Goal: Task Accomplishment & Management: Manage account settings

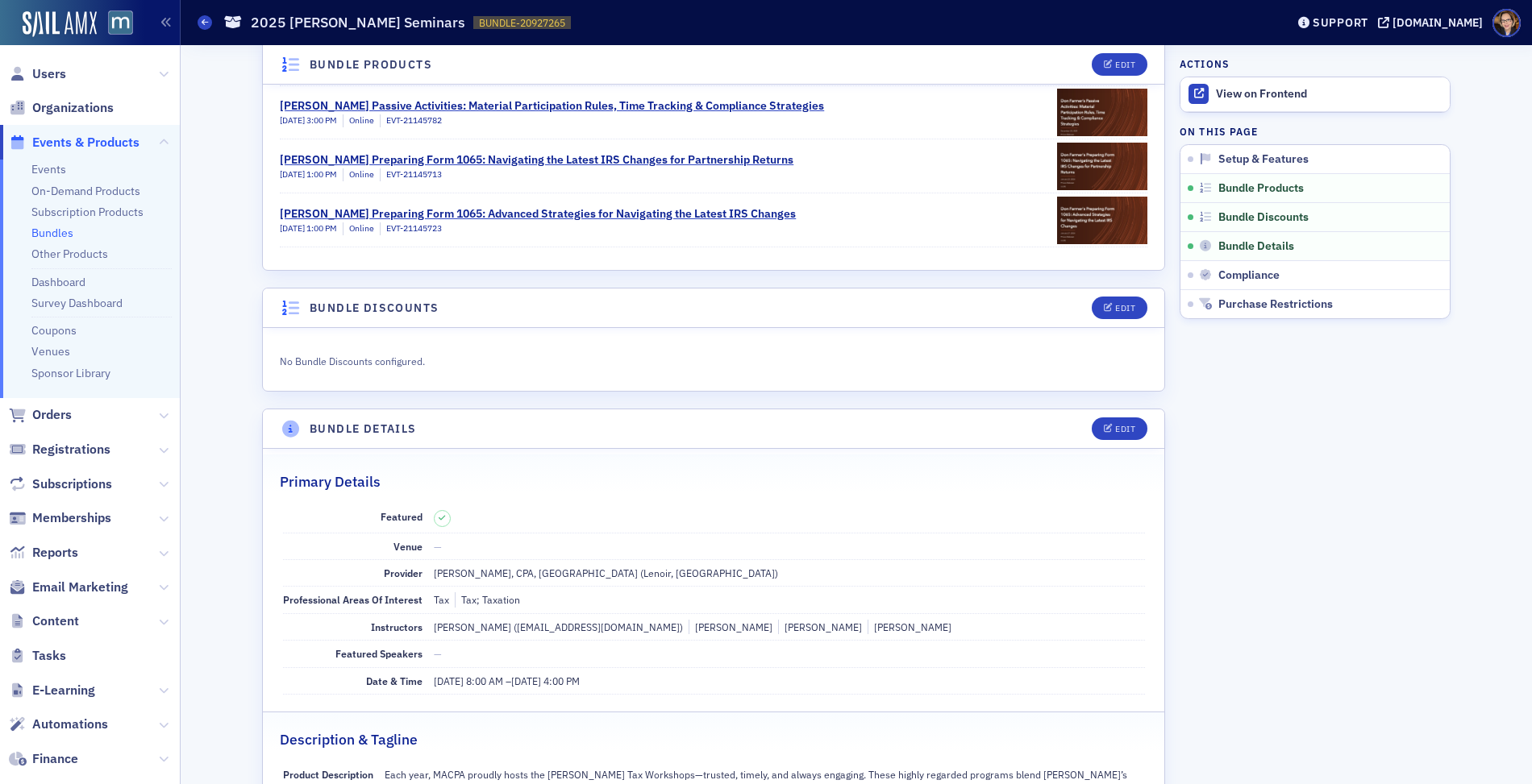
scroll to position [736, 0]
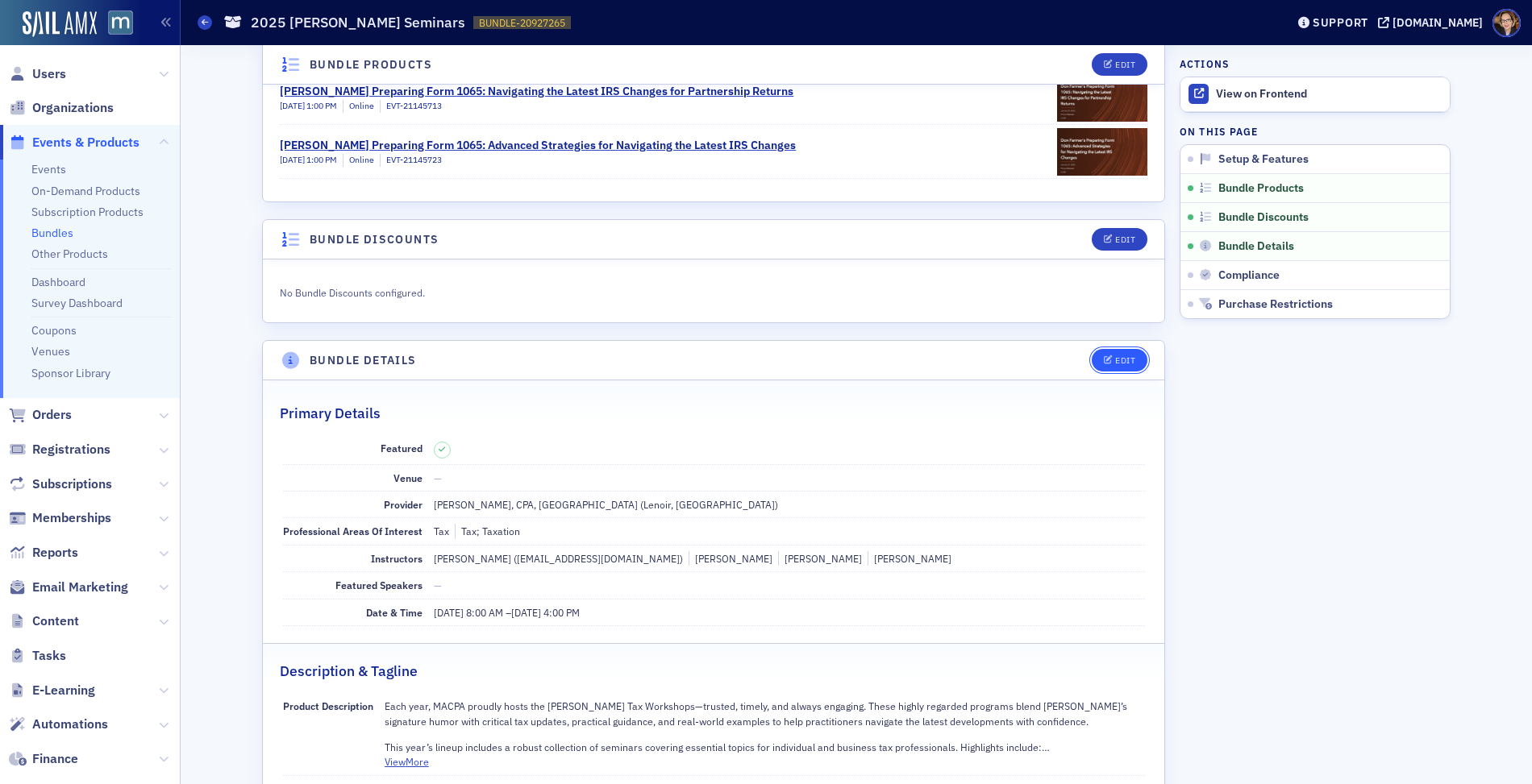
click at [1107, 356] on span "Edit" at bounding box center [1119, 360] width 31 height 9
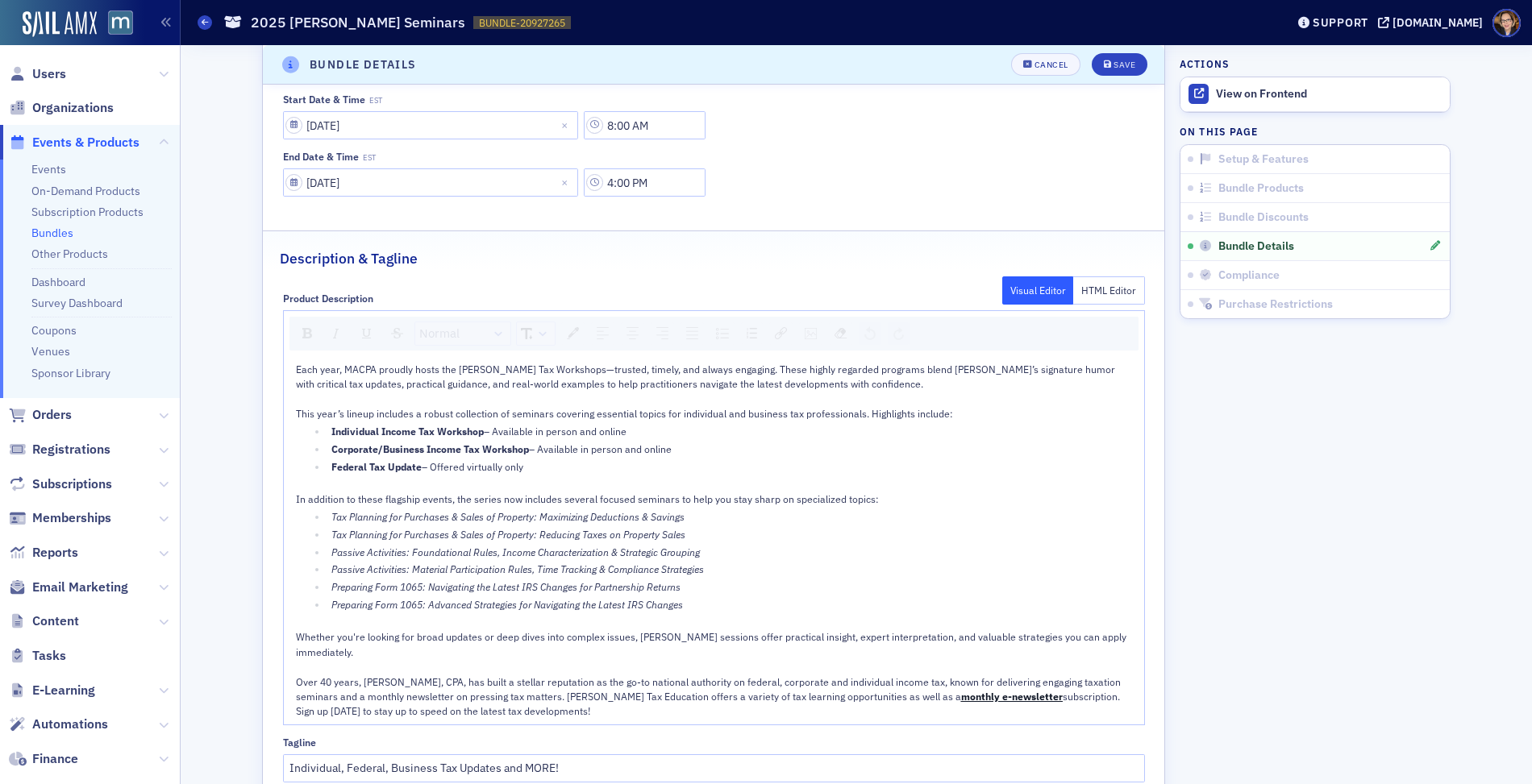
scroll to position [1662, 0]
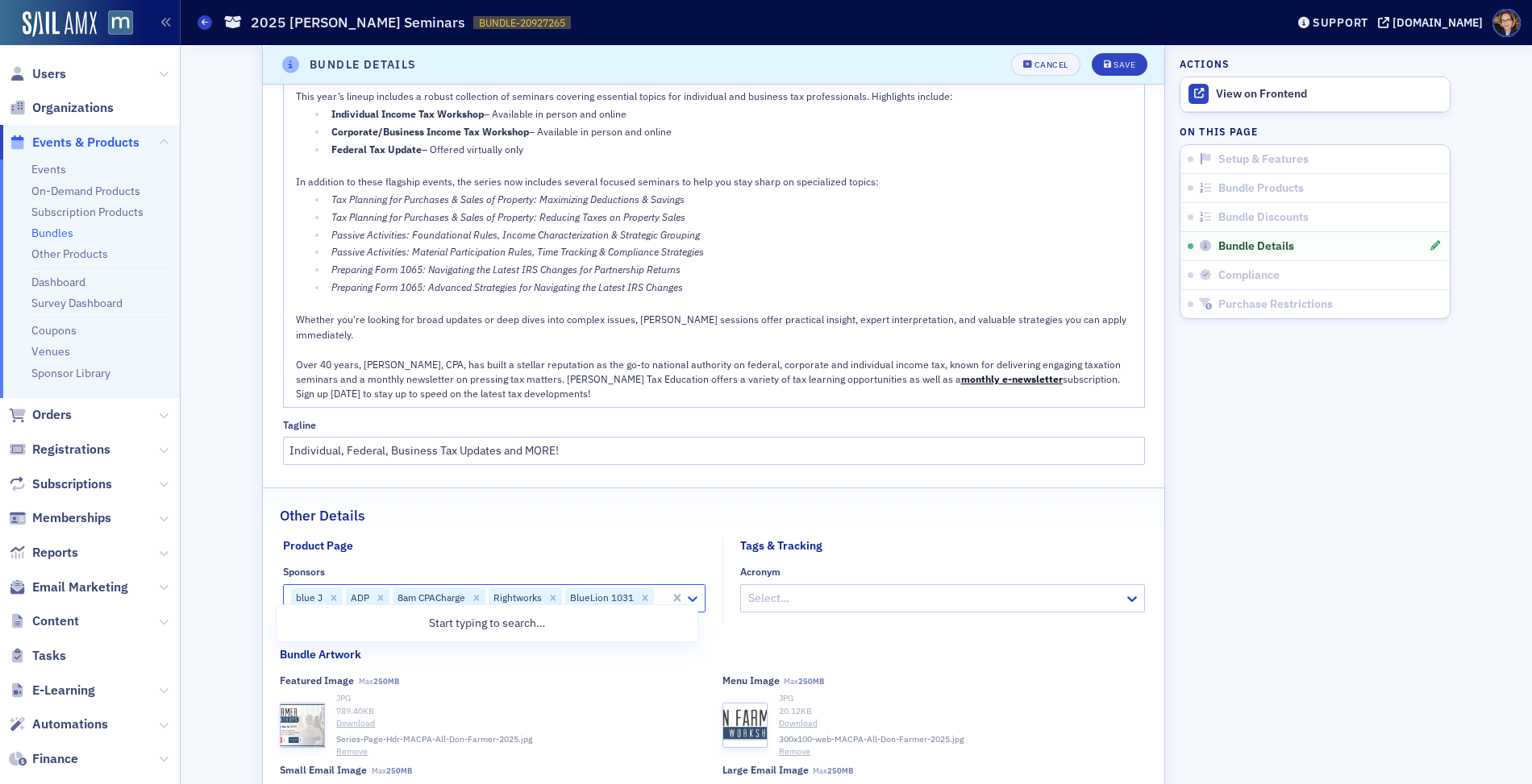
click at [690, 591] on icon at bounding box center [692, 598] width 16 height 16
click at [533, 623] on div "Start typing to search…" at bounding box center [487, 623] width 421 height 29
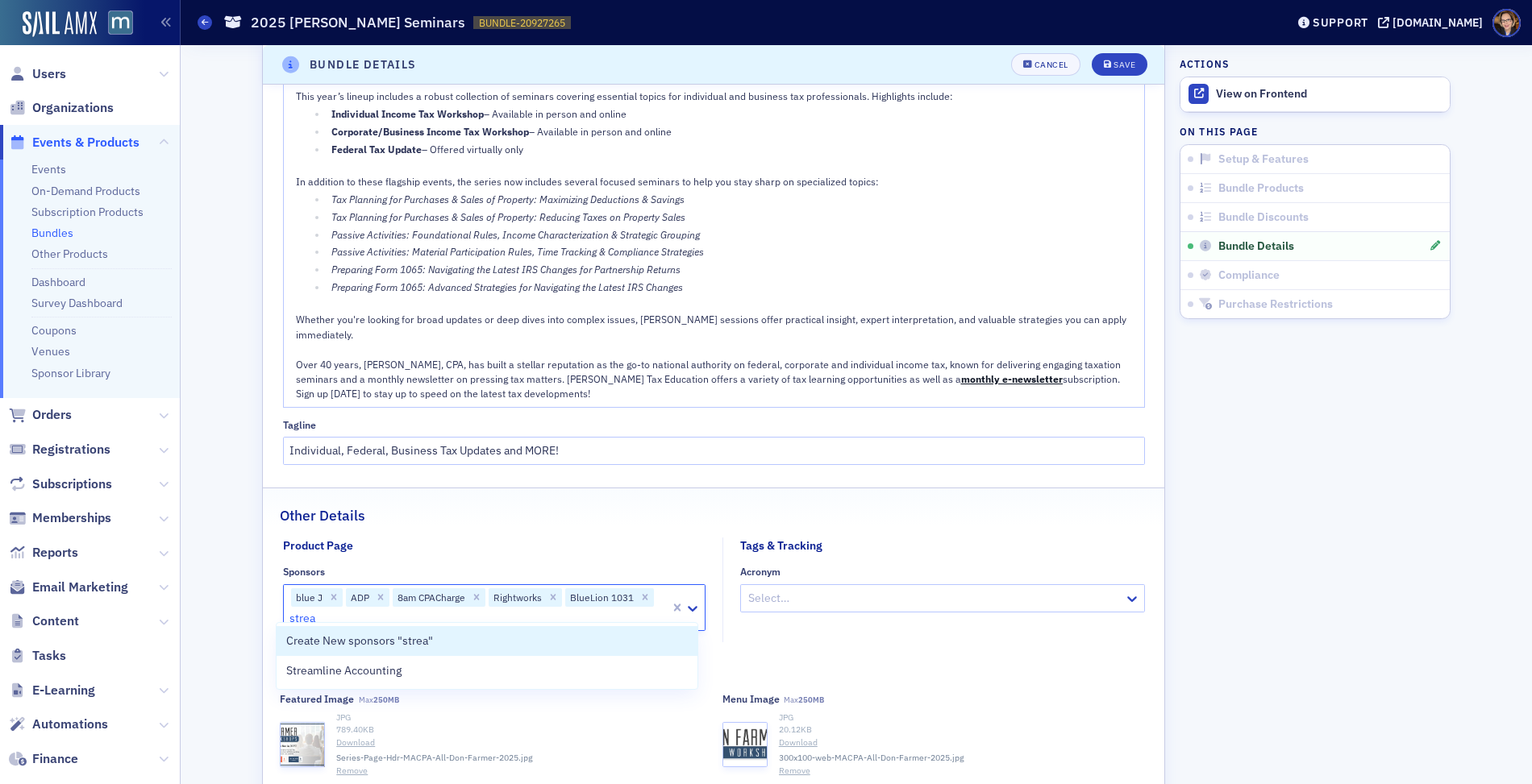
type input "stream"
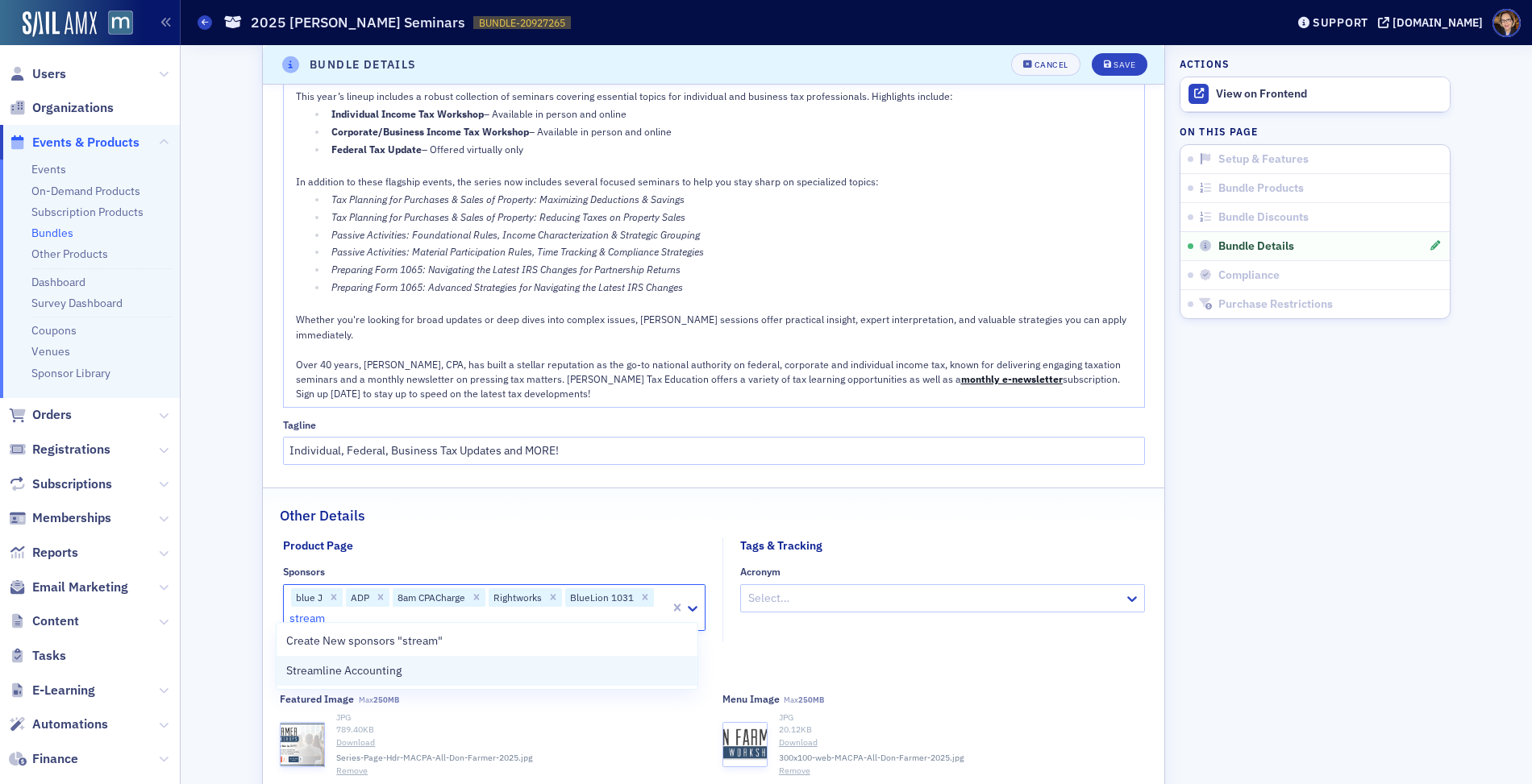
click at [377, 675] on span "Streamline Accounting" at bounding box center [344, 671] width 116 height 17
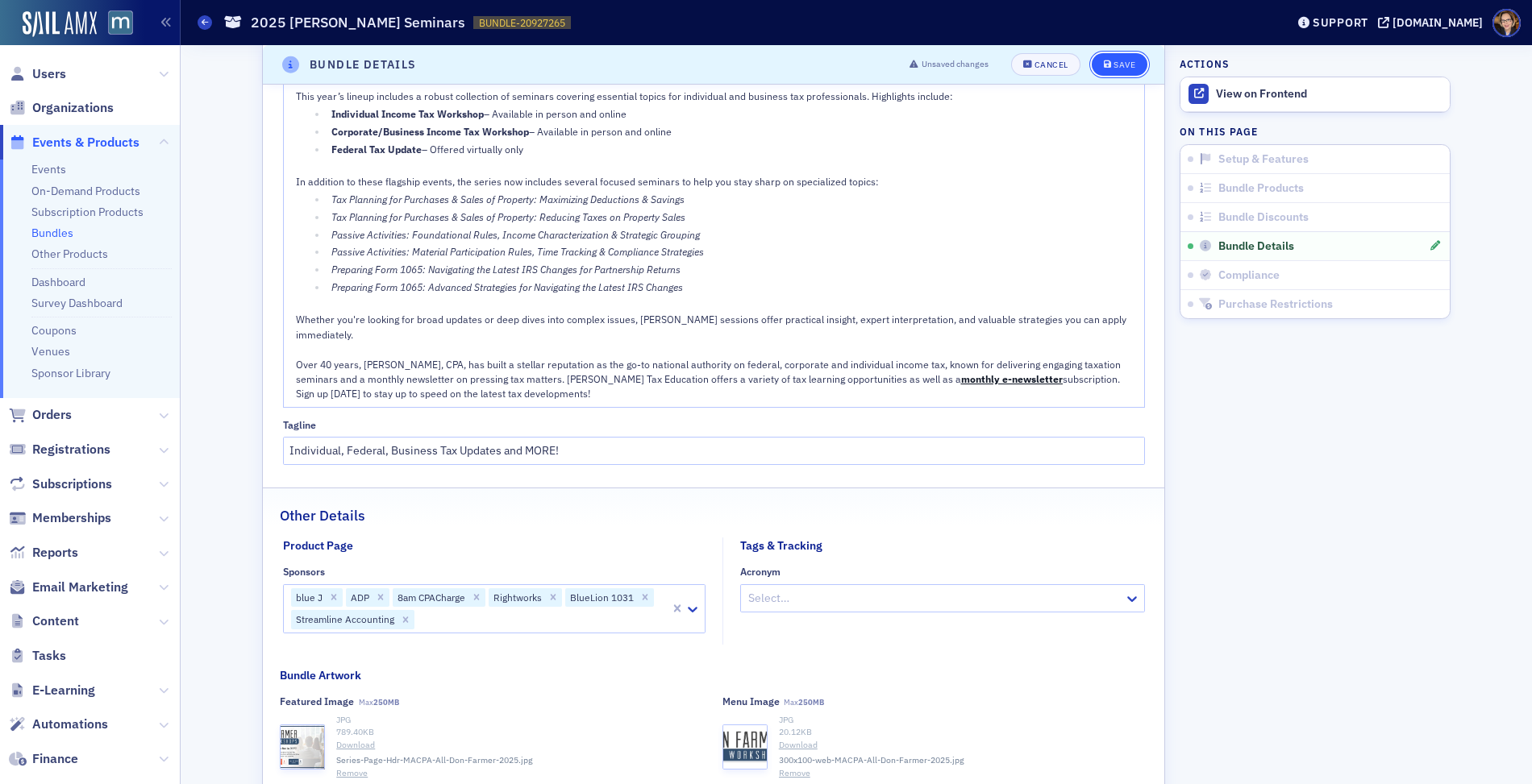
click at [1115, 65] on div "Save" at bounding box center [1123, 64] width 22 height 9
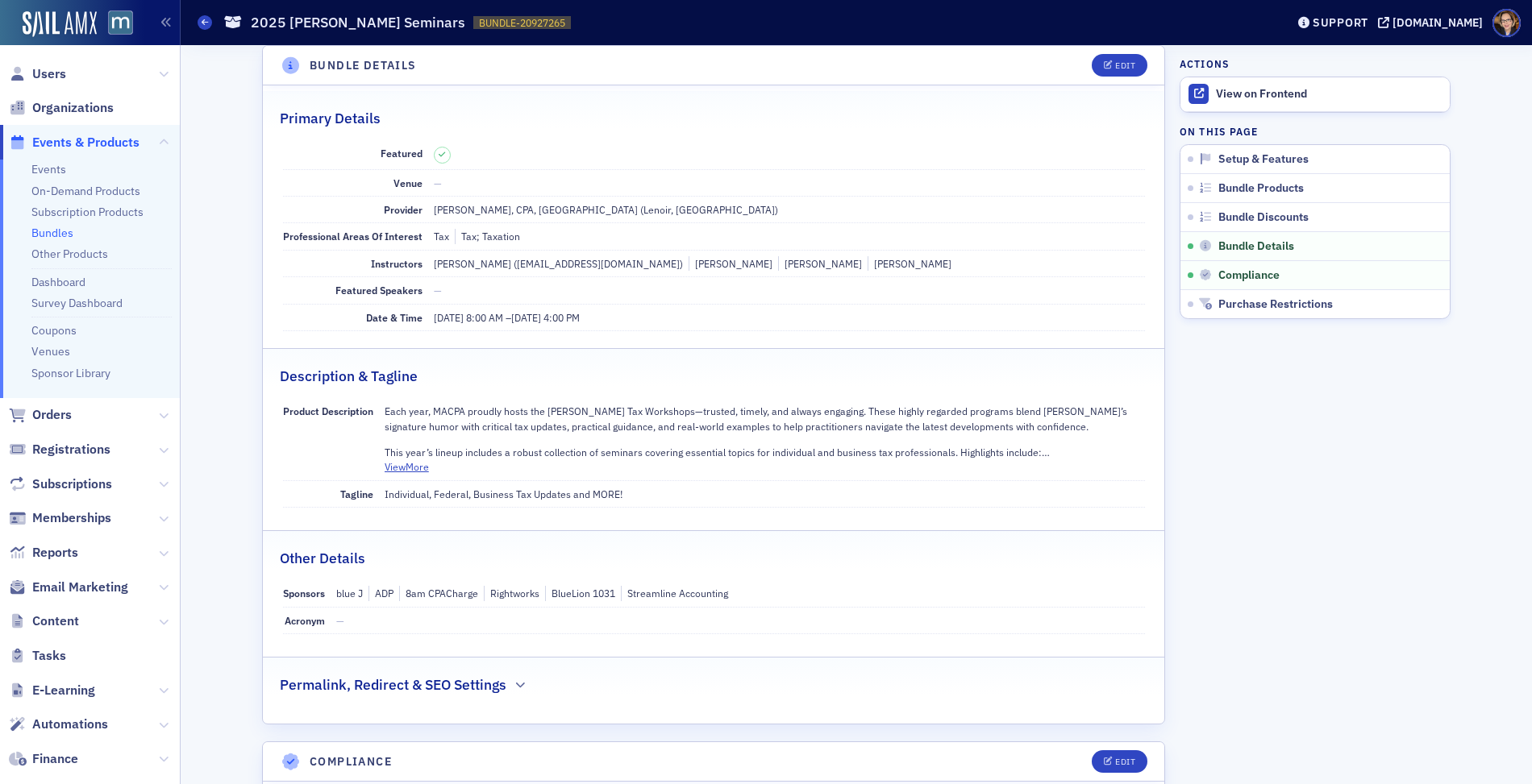
scroll to position [1014, 0]
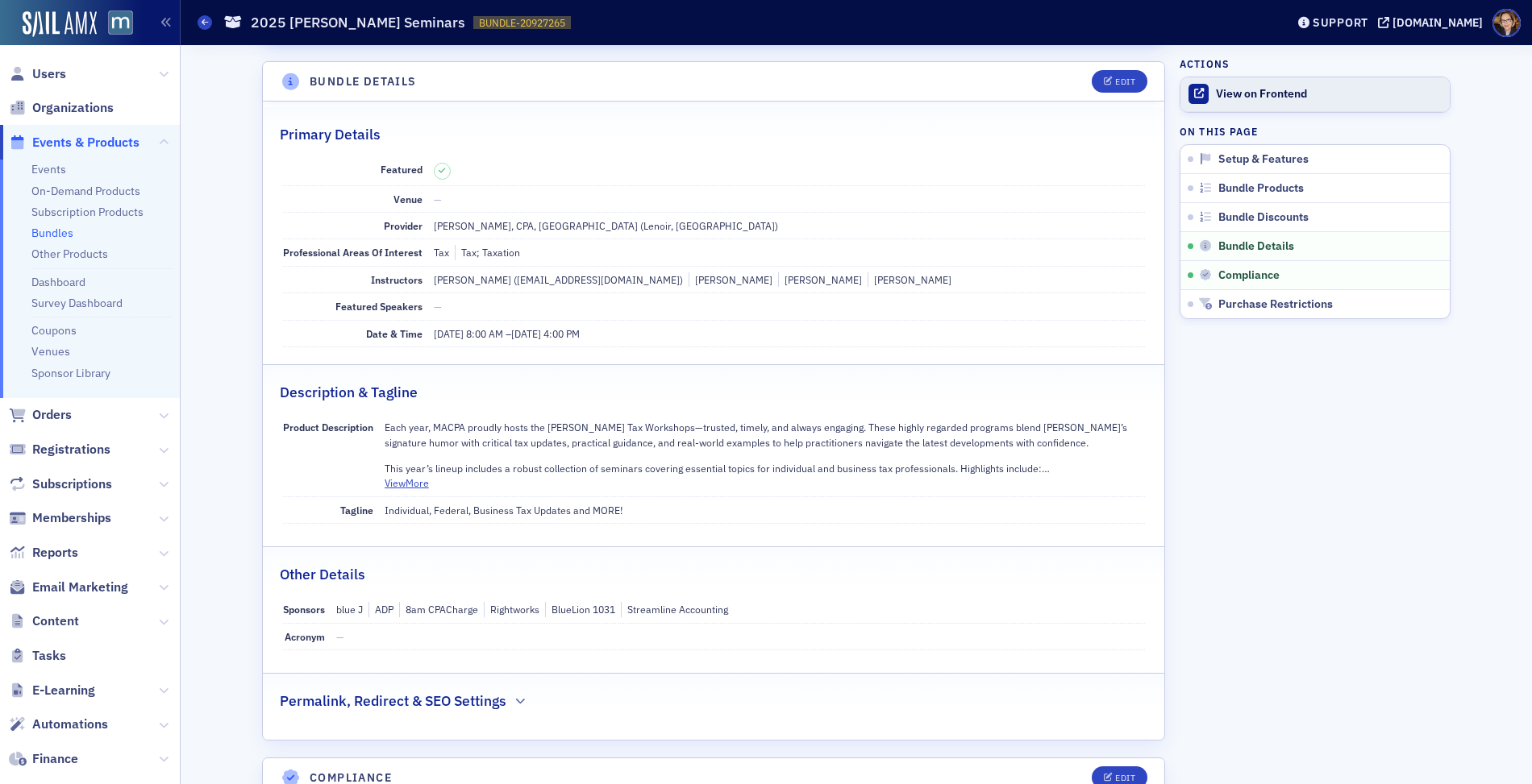
click at [1253, 94] on div "View on Frontend" at bounding box center [1328, 94] width 226 height 14
